Goal: Task Accomplishment & Management: Use online tool/utility

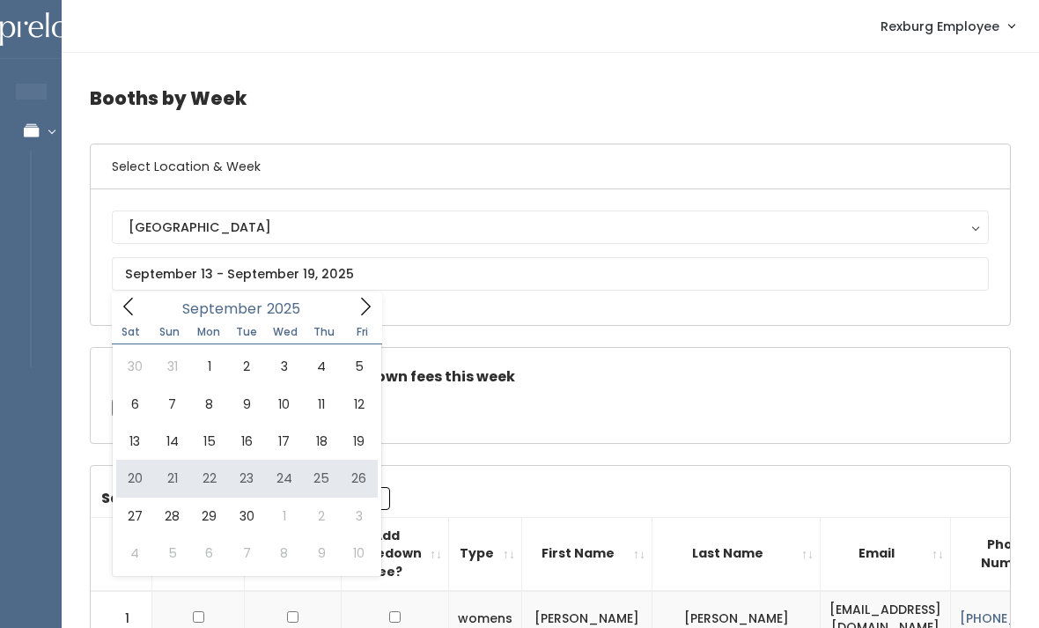
type input "September 20 to September 26"
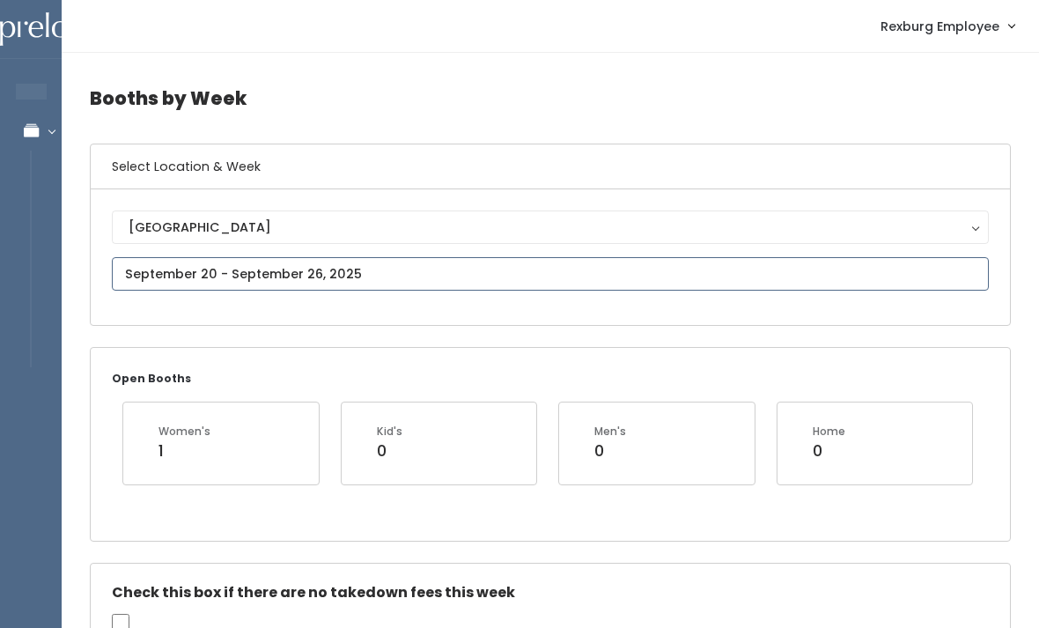
click at [486, 279] on input "text" at bounding box center [550, 273] width 877 height 33
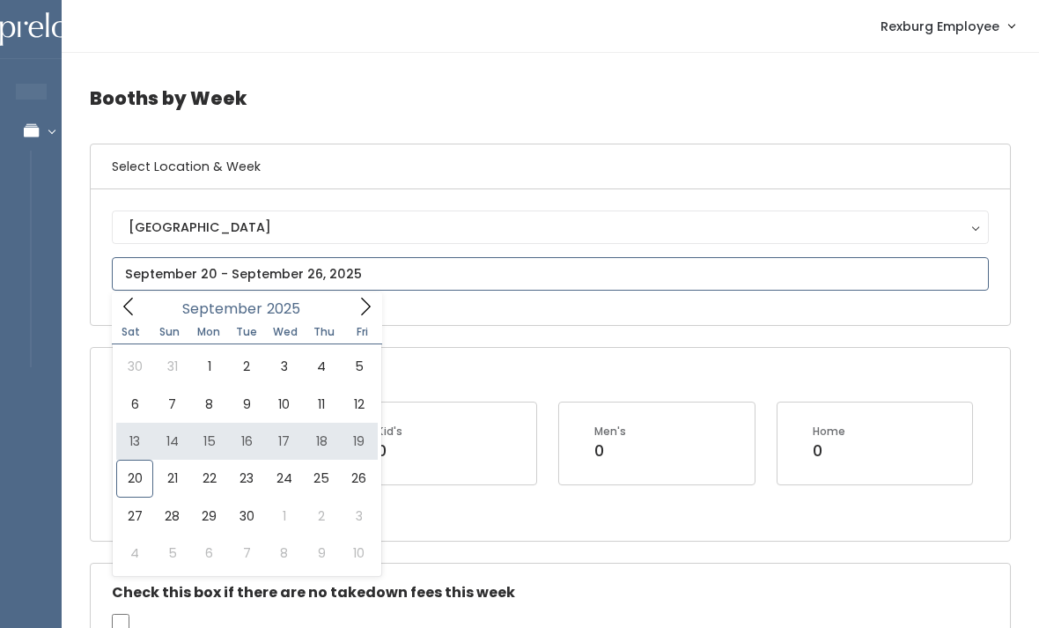
type input "September 13 to September 19"
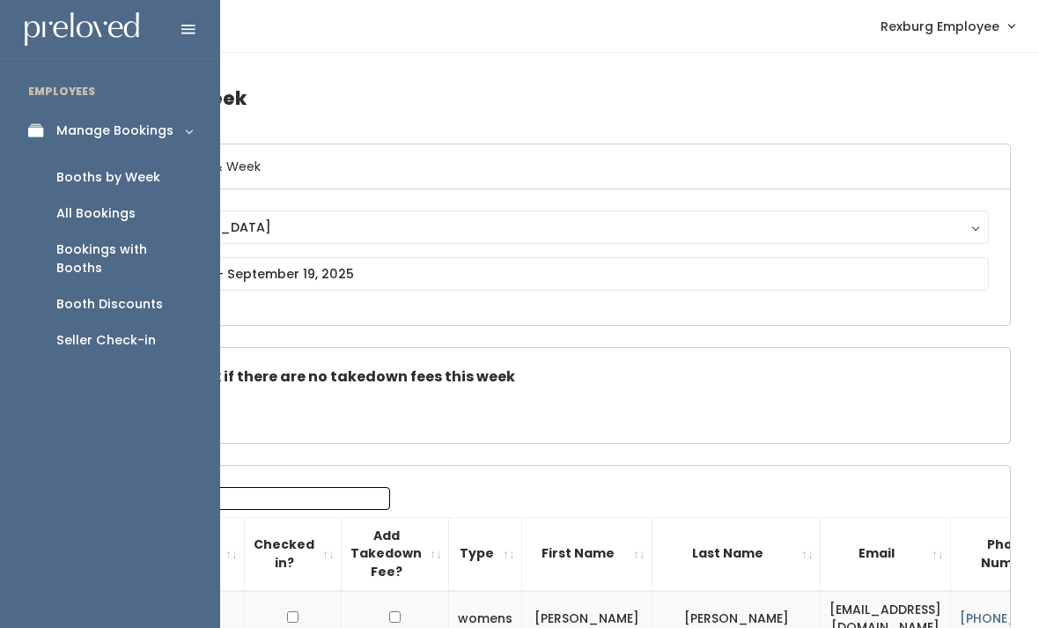
click at [140, 295] on div "Booth Discounts" at bounding box center [109, 304] width 107 height 18
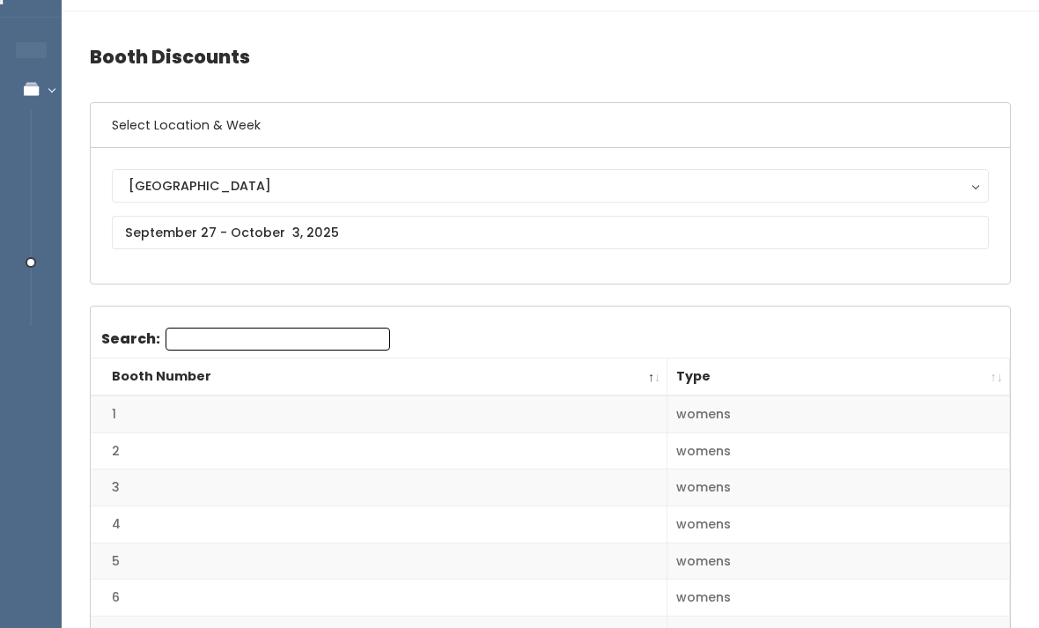
scroll to position [27, 0]
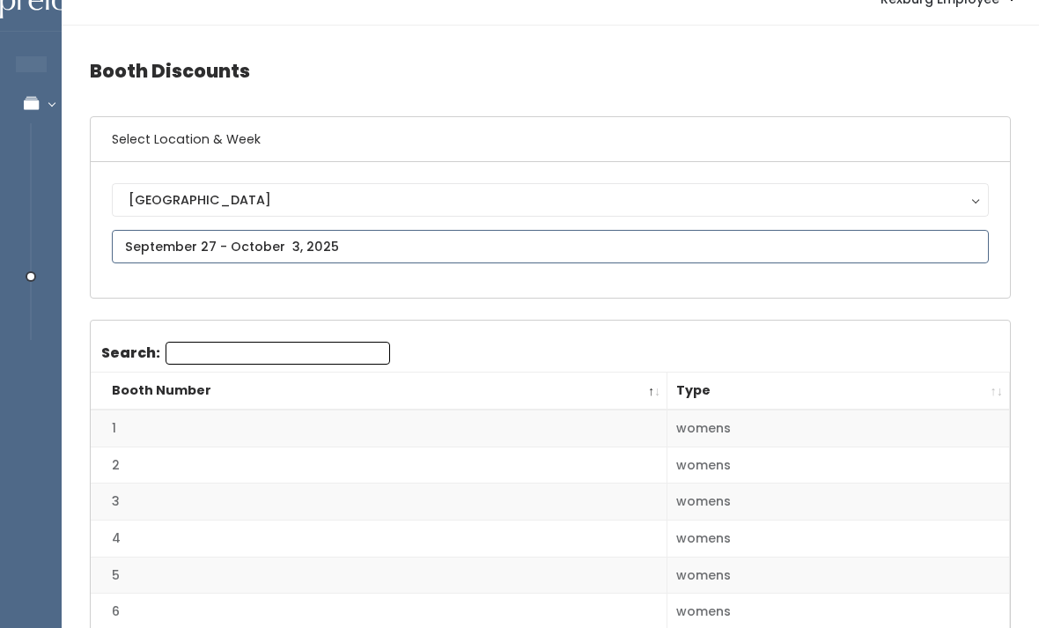
type input "September 20 to September 26"
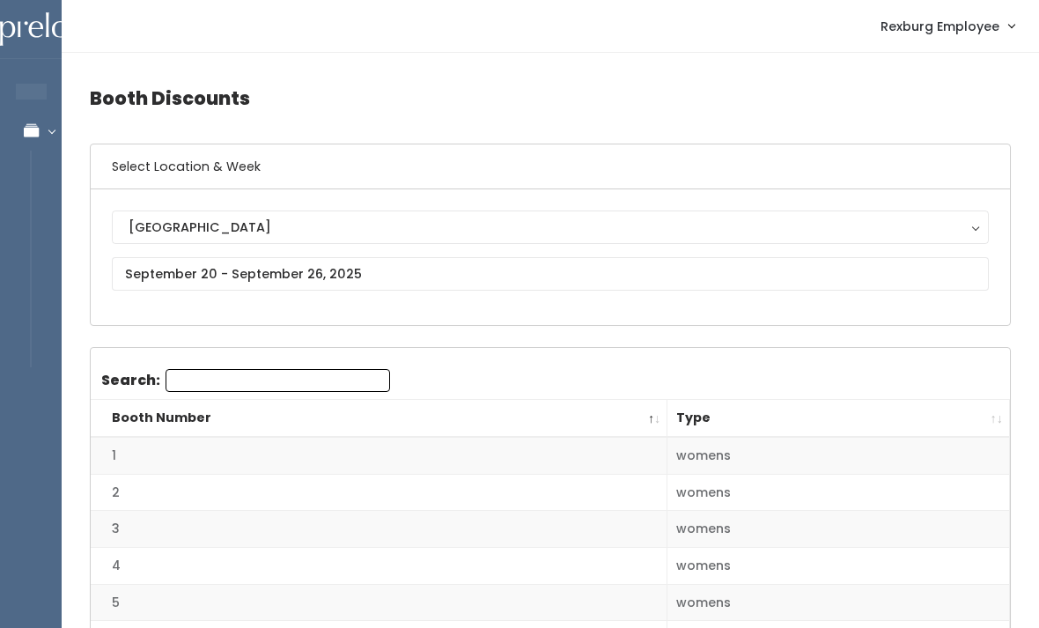
scroll to position [1, 0]
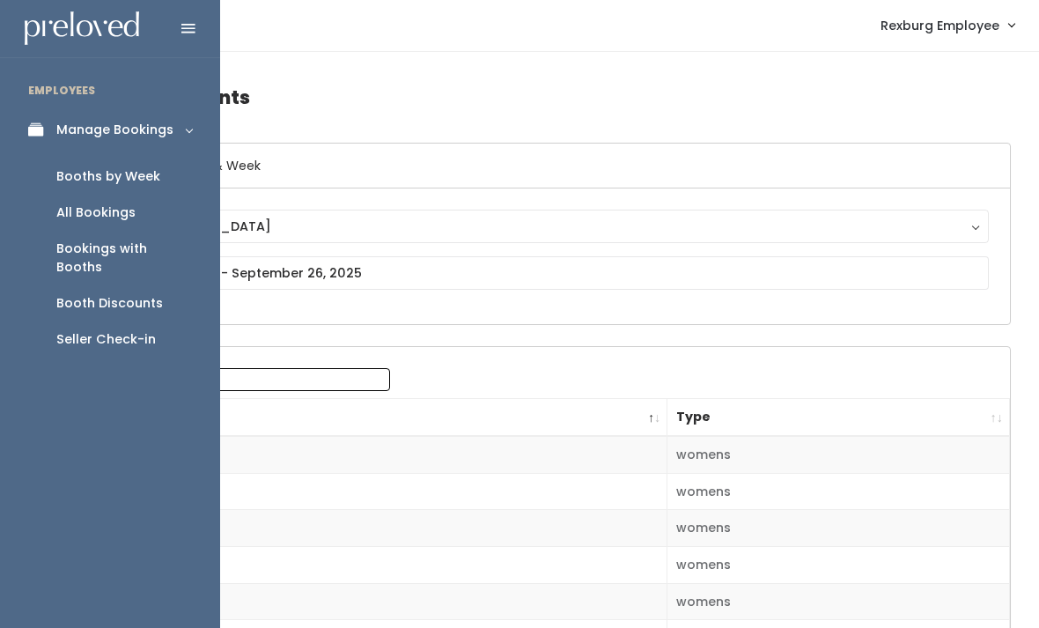
click at [41, 144] on link "Manage Bookings" at bounding box center [110, 130] width 220 height 40
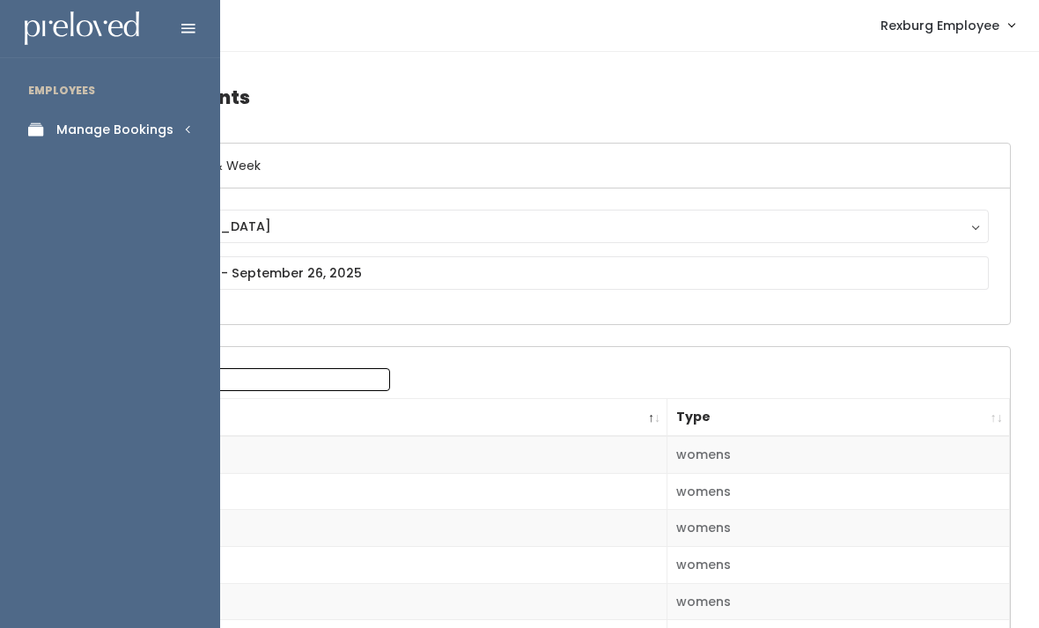
click at [75, 142] on link "Manage Bookings" at bounding box center [110, 130] width 220 height 40
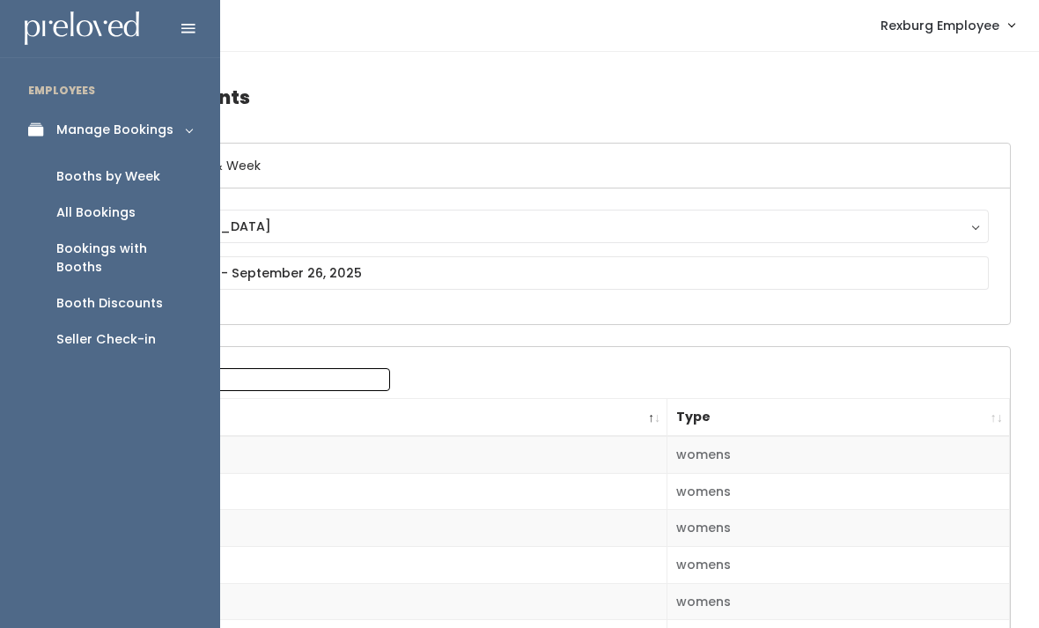
click at [78, 174] on div "Booths by Week" at bounding box center [108, 176] width 104 height 18
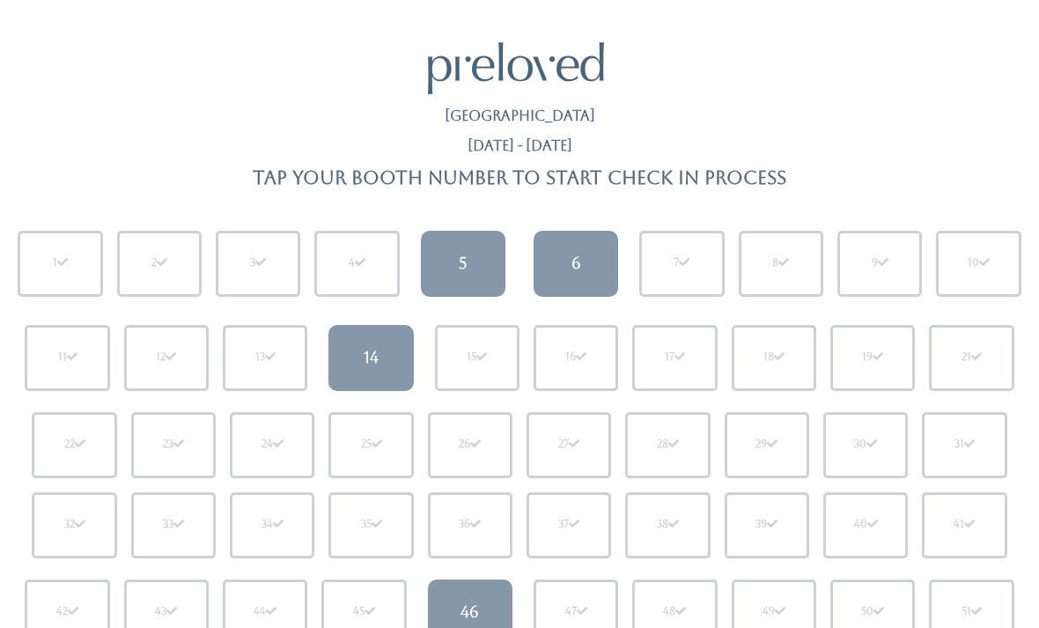
click at [462, 255] on div "5" at bounding box center [463, 263] width 8 height 23
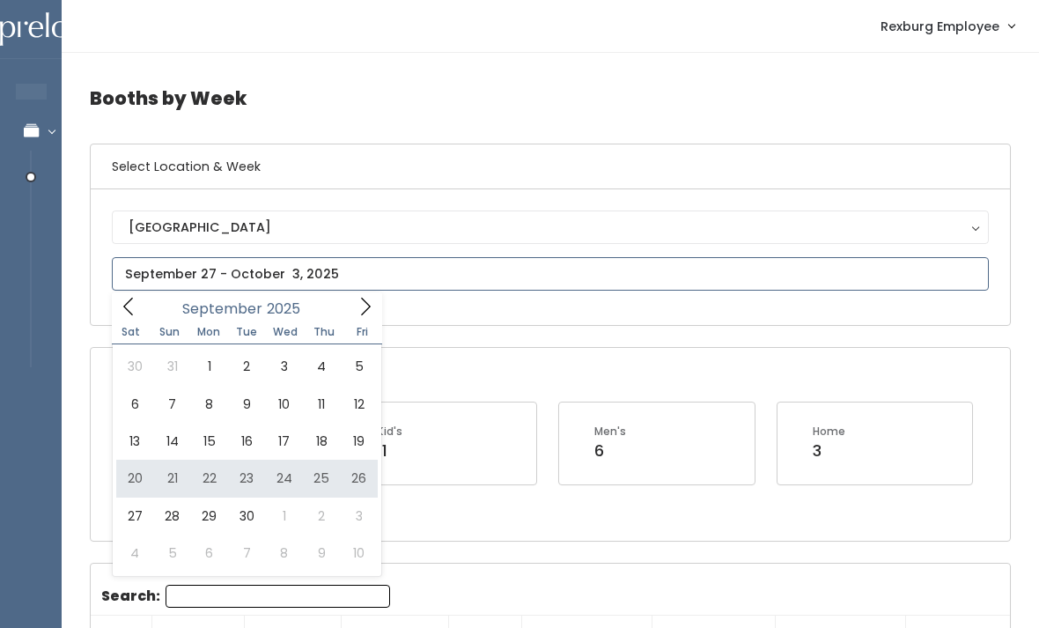
type input "[DATE] to [DATE]"
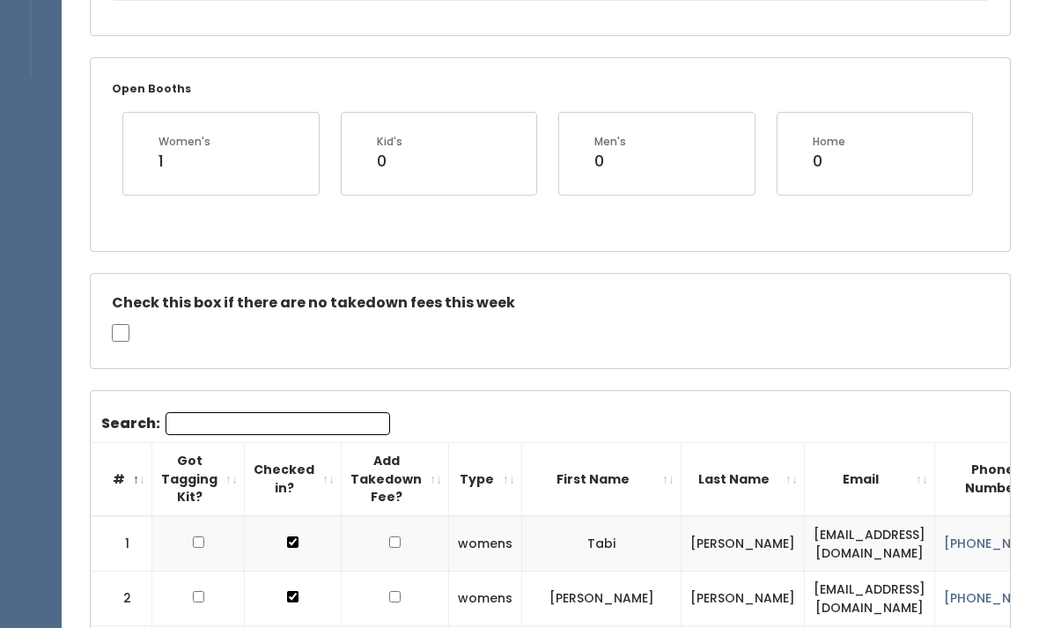
scroll to position [300, 0]
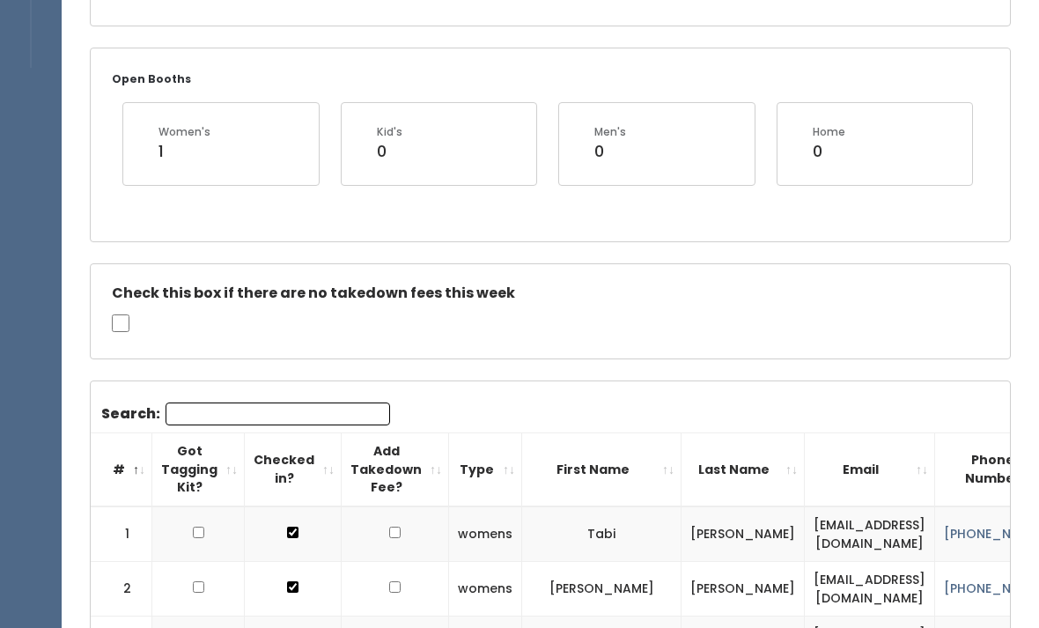
click at [214, 404] on input "Search:" at bounding box center [278, 414] width 225 height 23
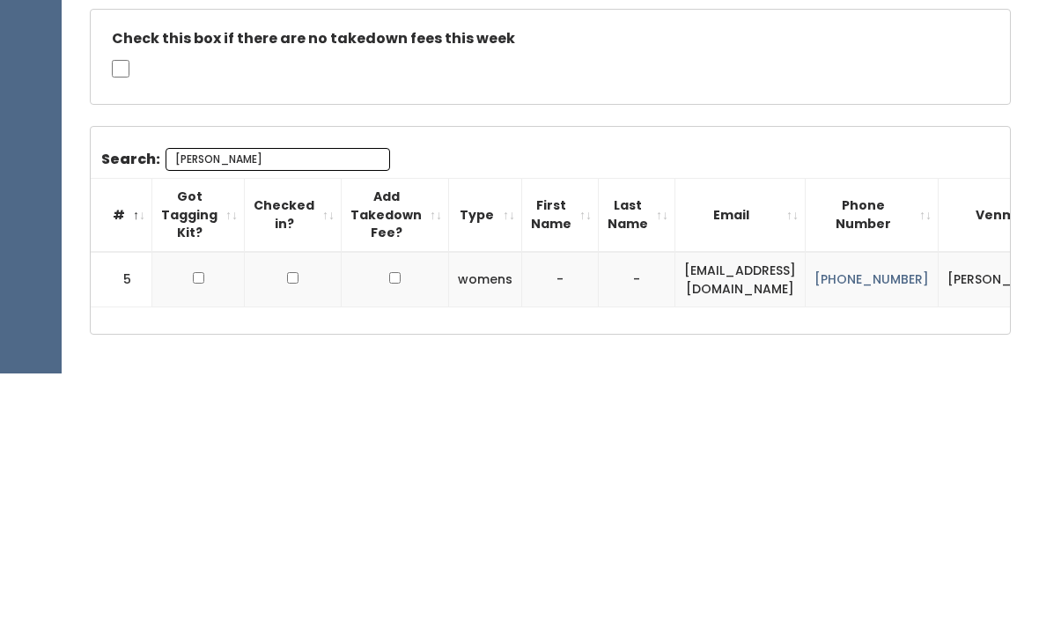
type input "Molly"
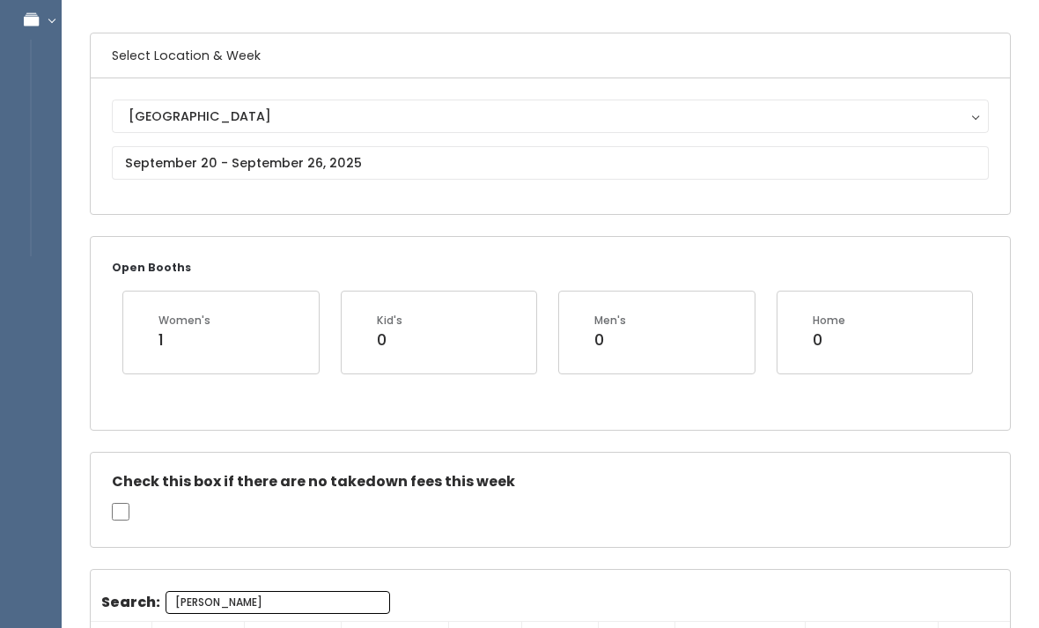
scroll to position [0, 0]
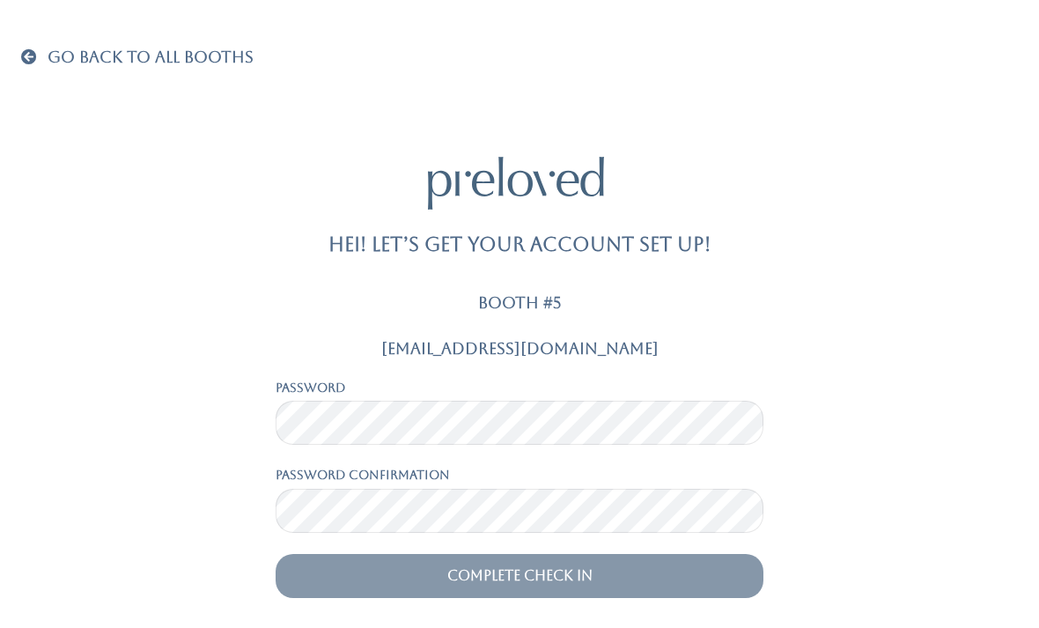
scroll to position [56, 0]
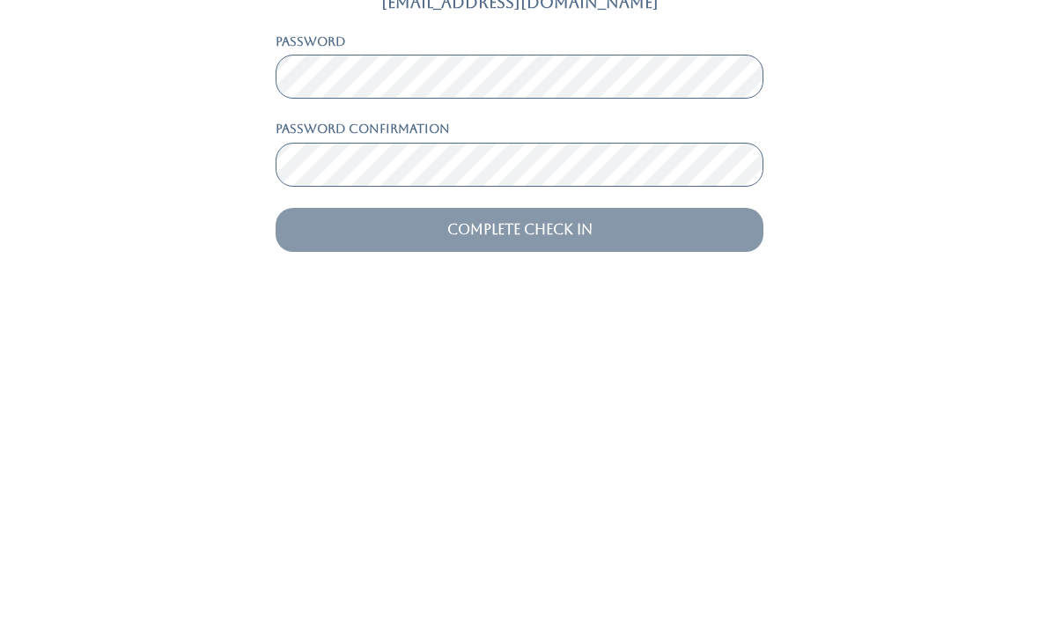
click at [599, 542] on input "Complete Check In" at bounding box center [520, 564] width 488 height 44
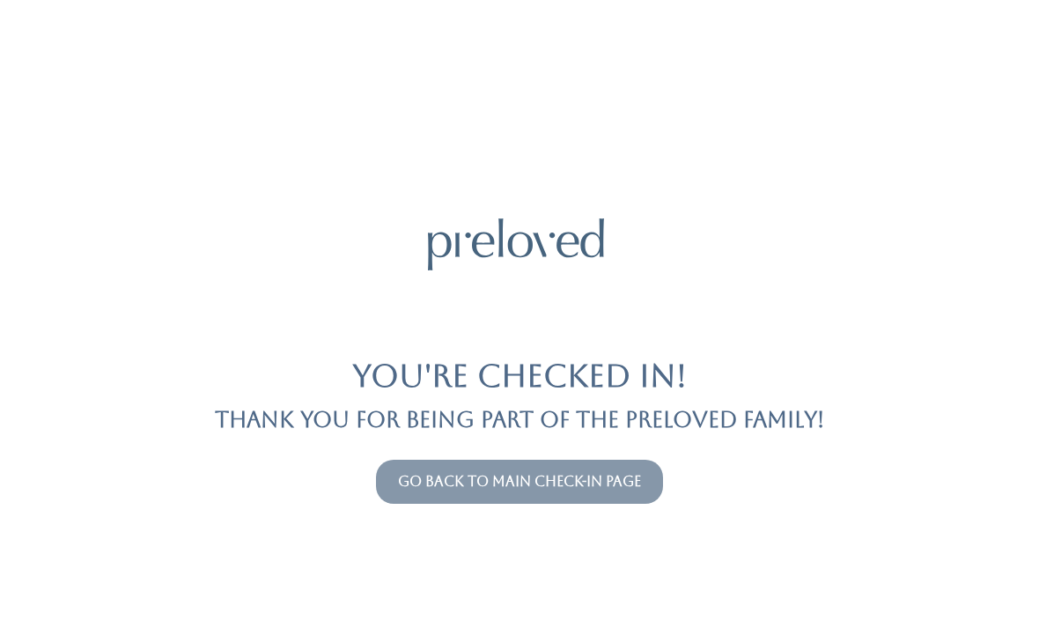
click at [560, 469] on button "Go back to main check-in page" at bounding box center [519, 482] width 287 height 44
